Goal: Contribute content: Add original content to the website for others to see

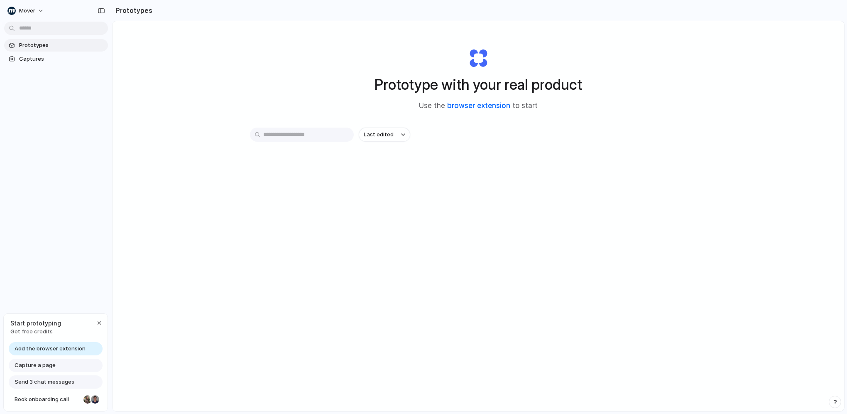
click at [469, 108] on link "browser extension" at bounding box center [478, 105] width 63 height 8
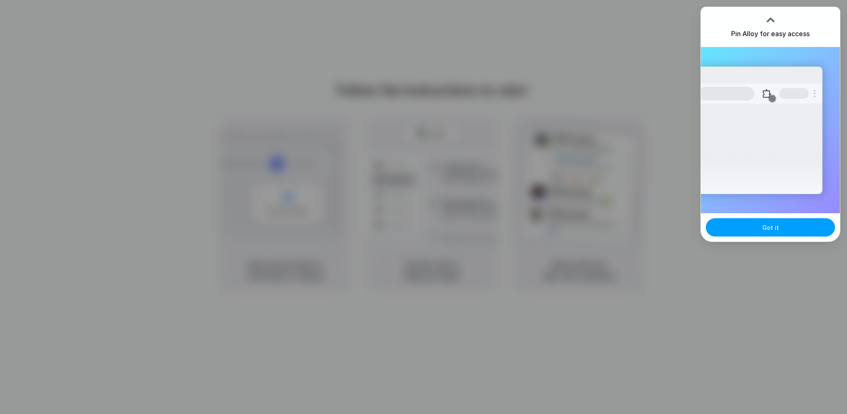
click at [774, 225] on span "Got it" at bounding box center [771, 227] width 17 height 9
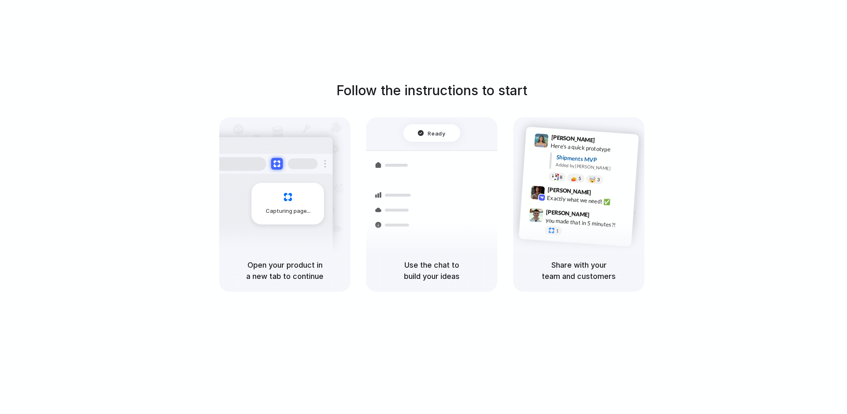
click at [437, 272] on h5 "Use the chat to build your ideas" at bounding box center [431, 270] width 111 height 22
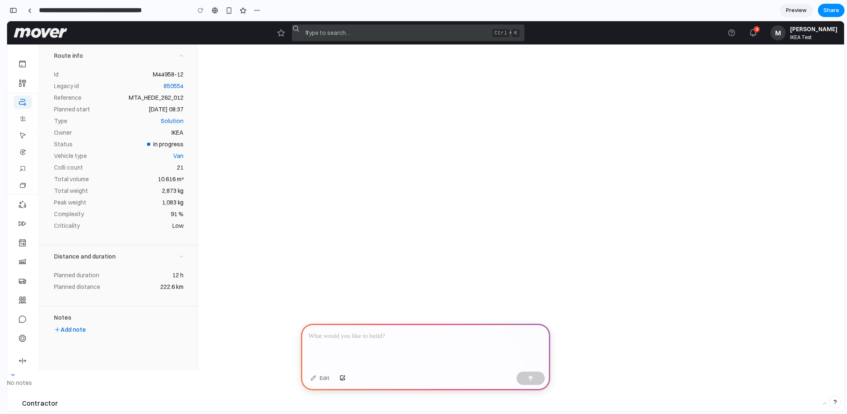
click at [701, 37] on app-topbar "Menu Search Starred and recent Starred and recent Type to search… Command + K C…" at bounding box center [425, 32] width 837 height 23
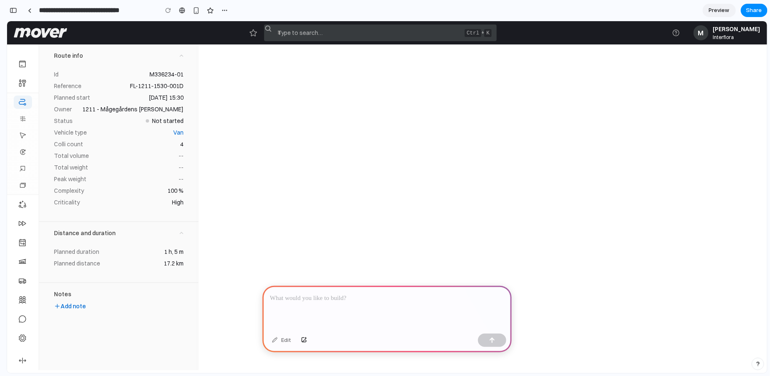
click at [336, 299] on p at bounding box center [387, 298] width 234 height 10
click at [366, 27] on input "search" at bounding box center [384, 32] width 224 height 17
click at [353, 296] on p at bounding box center [387, 298] width 234 height 10
click at [184, 7] on div at bounding box center [182, 10] width 6 height 7
click at [326, 296] on p at bounding box center [387, 298] width 234 height 10
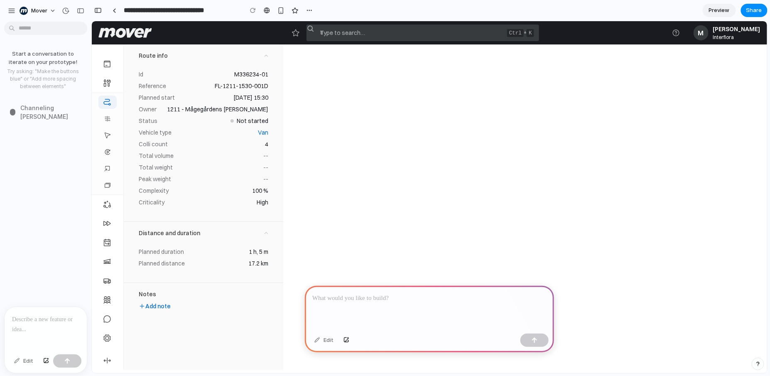
click at [44, 318] on p at bounding box center [45, 319] width 67 height 10
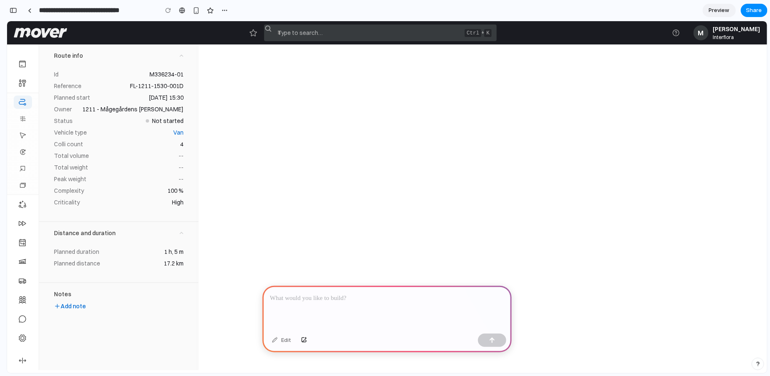
drag, startPoint x: 196, startPoint y: 267, endPoint x: 329, endPoint y: 289, distance: 134.7
click at [329, 289] on div at bounding box center [387, 308] width 249 height 44
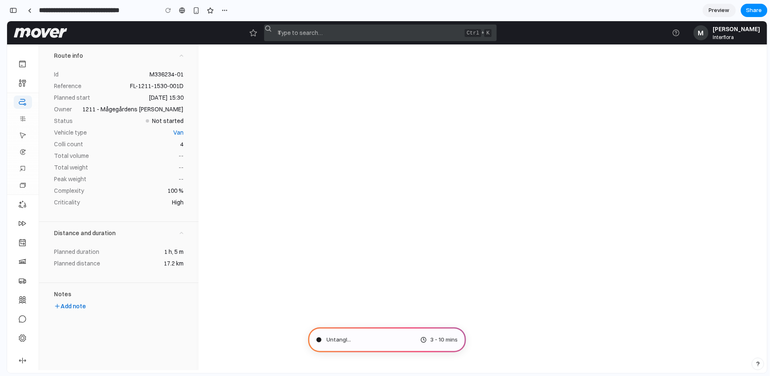
type input "**********"
